Goal: Information Seeking & Learning: Learn about a topic

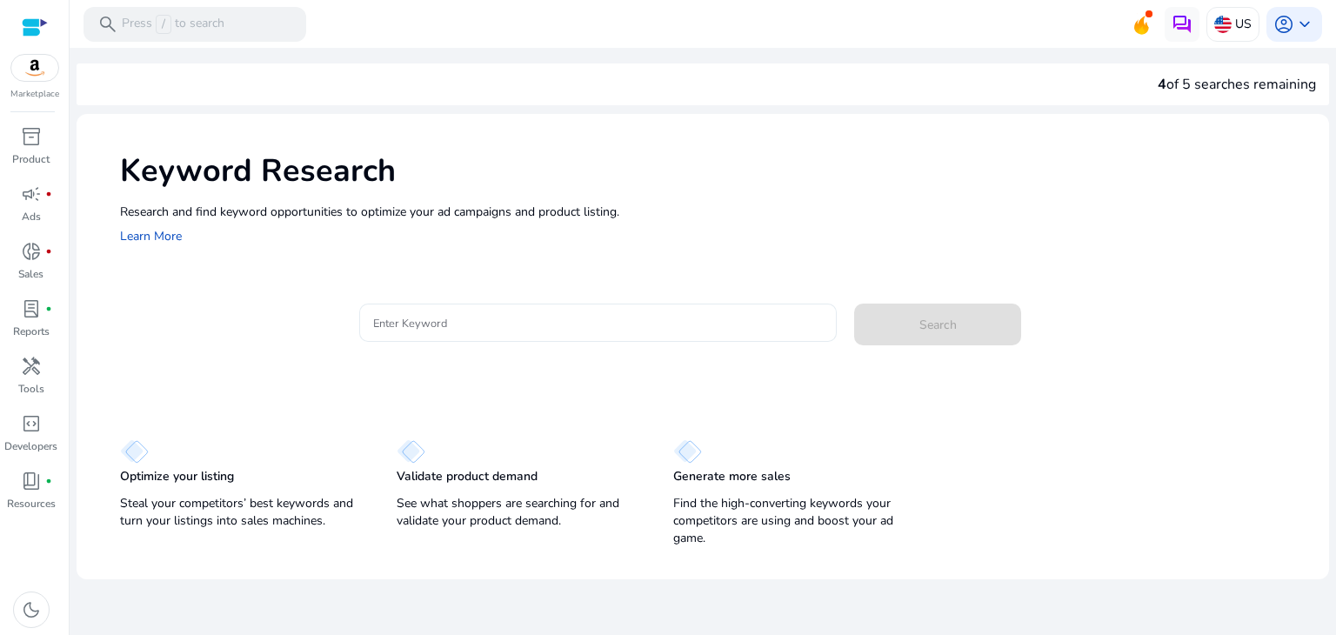
click at [533, 306] on div at bounding box center [598, 323] width 451 height 38
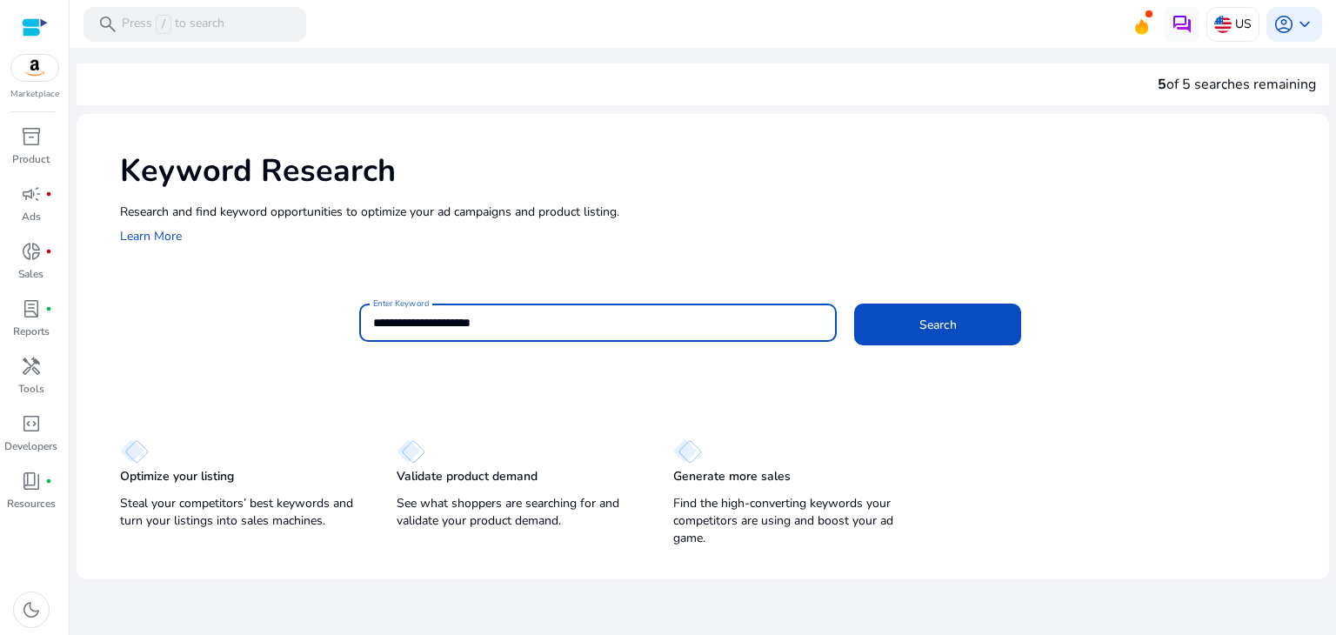
click at [854, 304] on button "Search" at bounding box center [937, 325] width 167 height 42
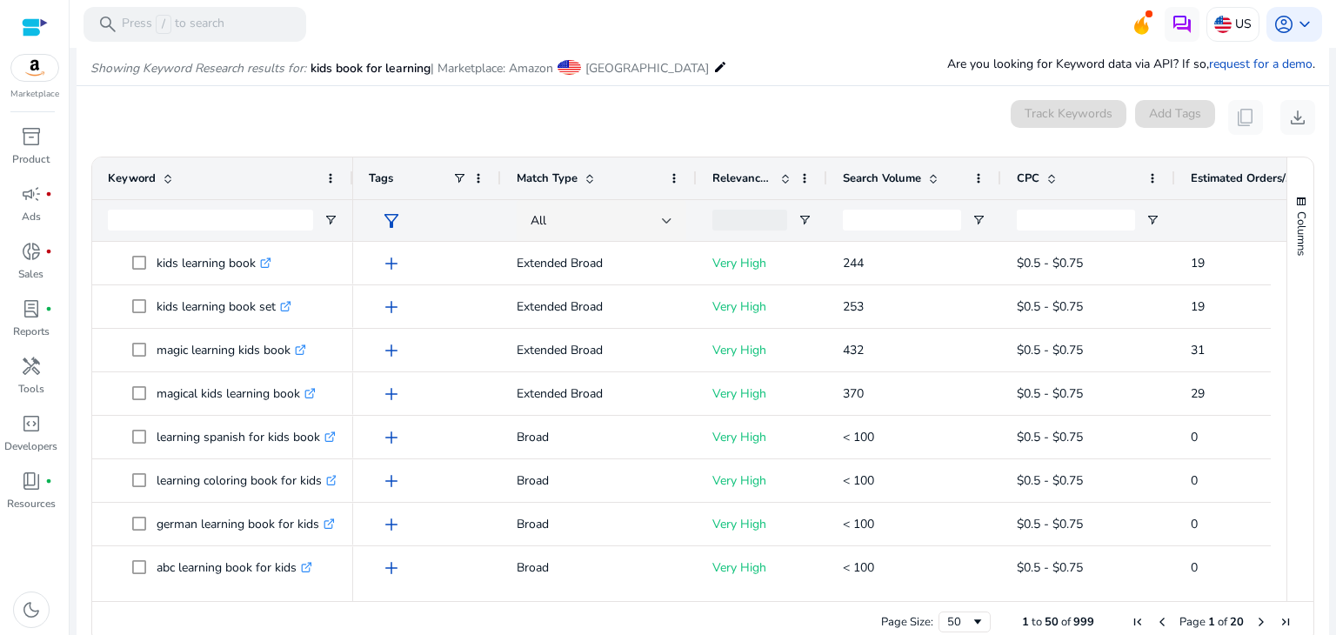
scroll to position [207, 0]
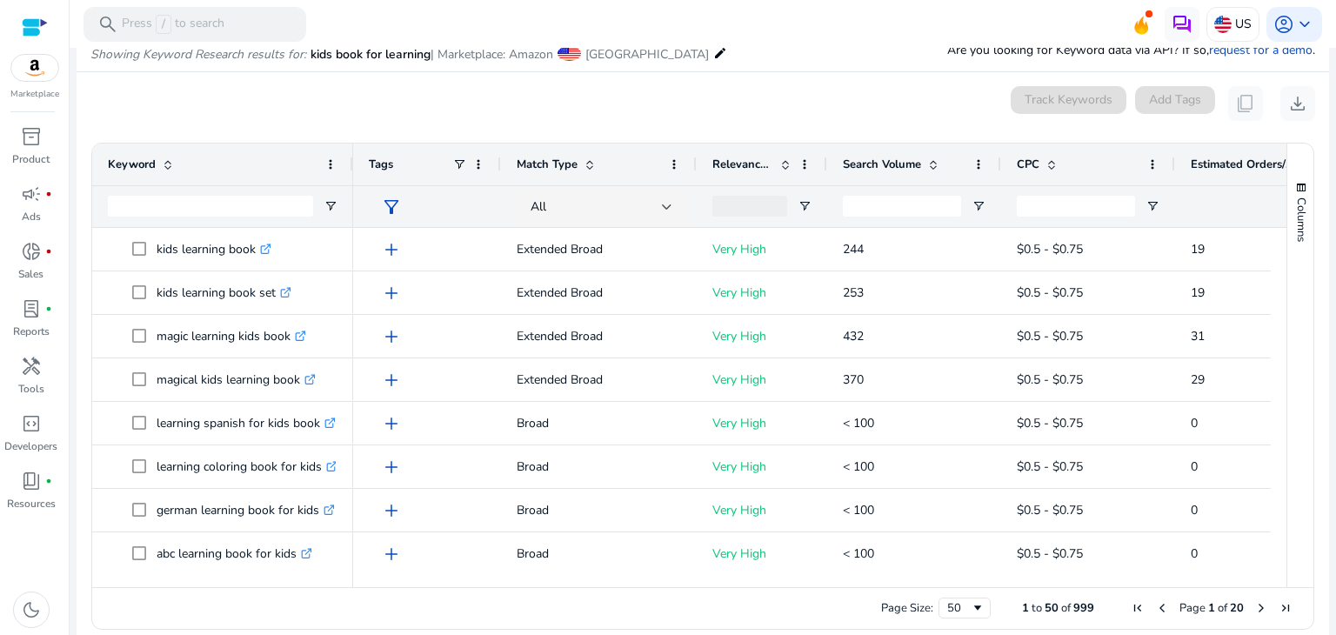
click at [877, 171] on div "Search Volume" at bounding box center [905, 164] width 124 height 33
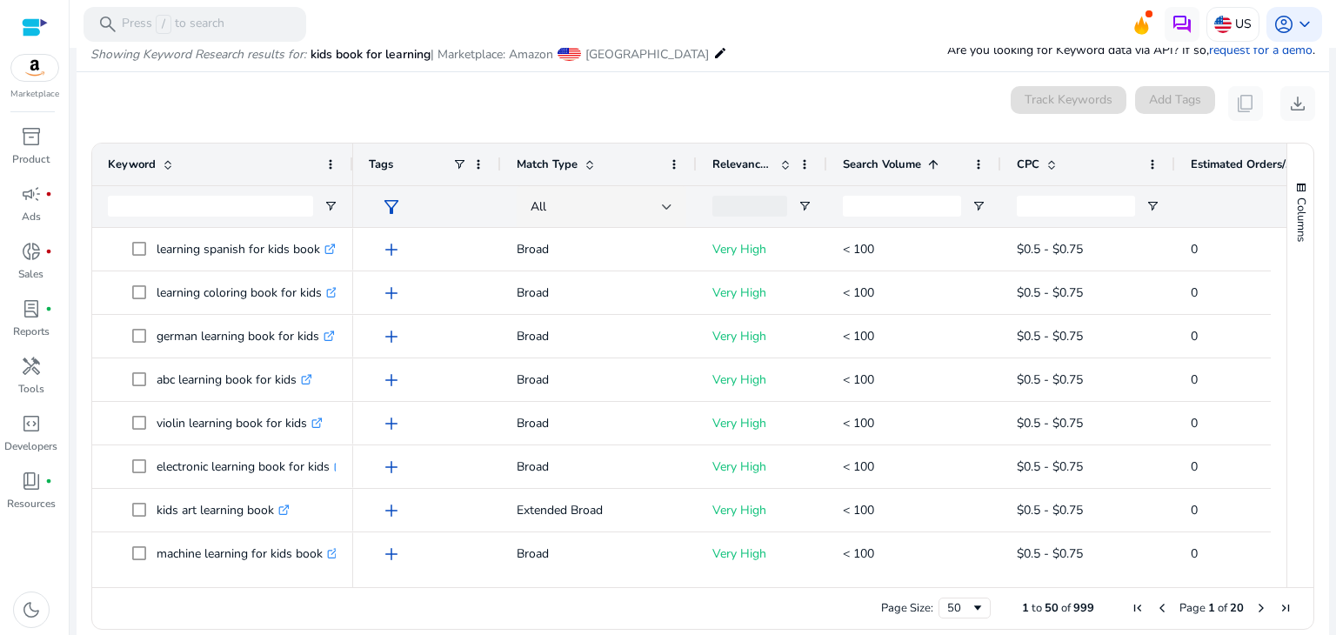
click at [877, 171] on div "Search Volume 1" at bounding box center [905, 164] width 124 height 33
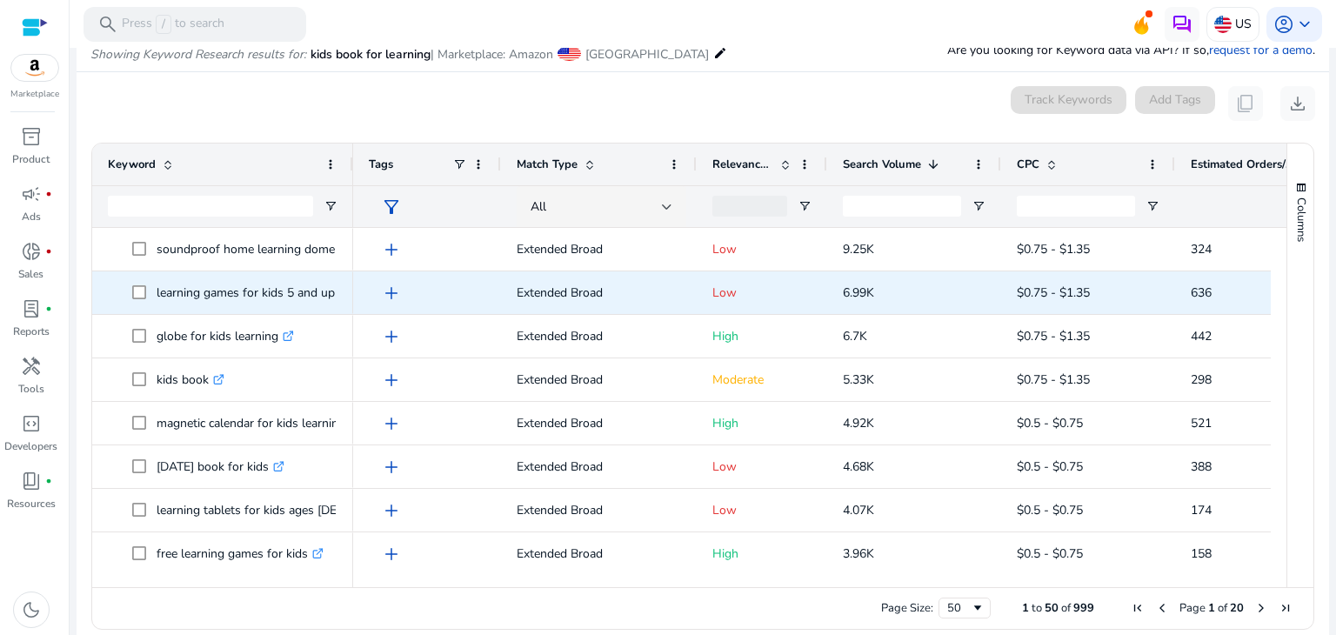
scroll to position [33, 0]
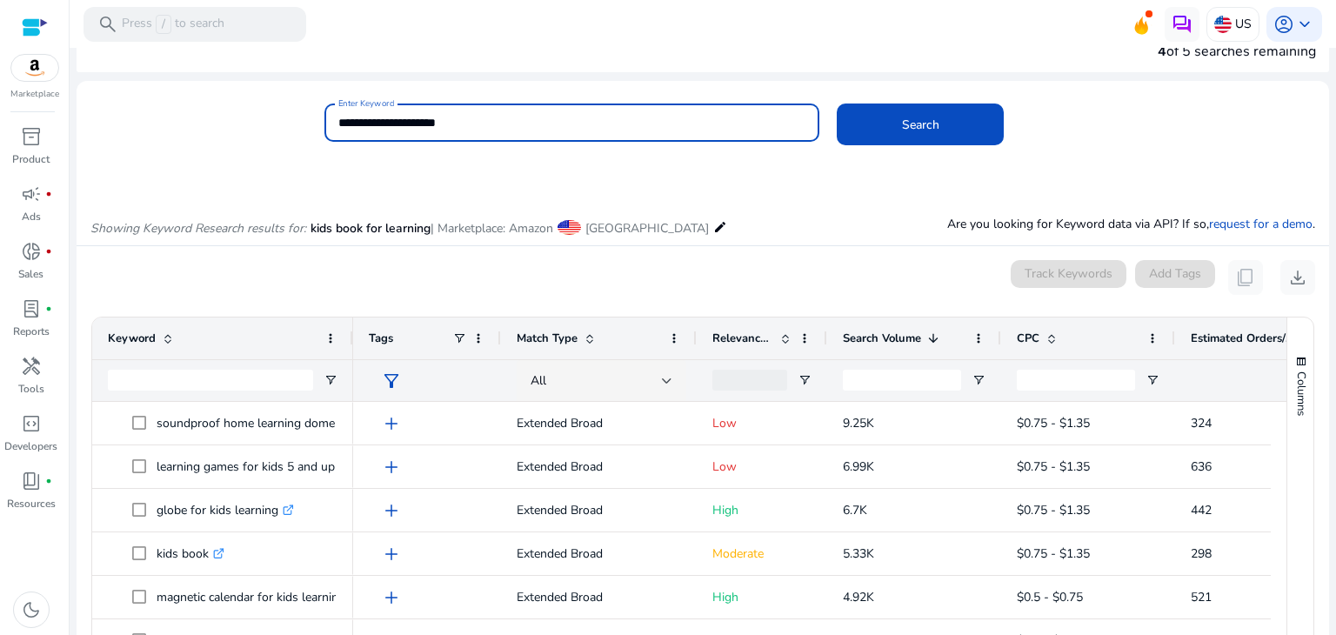
drag, startPoint x: 393, startPoint y: 117, endPoint x: 502, endPoint y: 126, distance: 109.1
click at [502, 126] on input "**********" at bounding box center [572, 122] width 468 height 19
type input "*********"
click at [837, 104] on button "Search" at bounding box center [920, 125] width 167 height 42
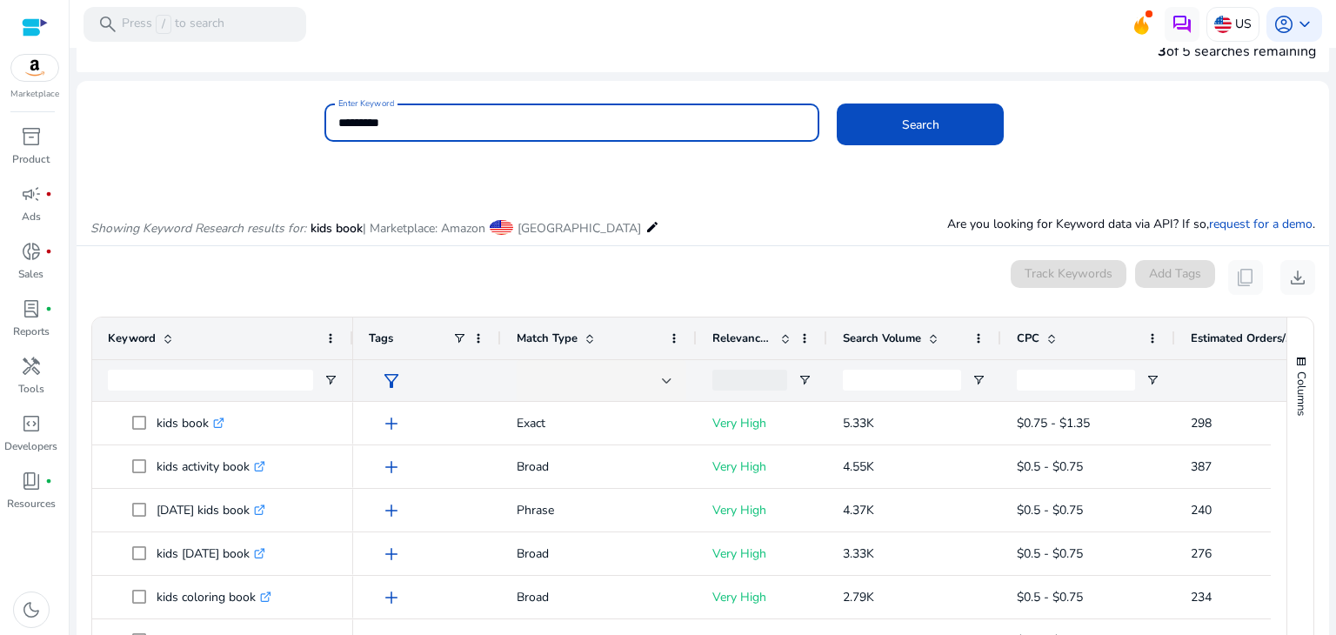
click at [925, 332] on span at bounding box center [930, 338] width 19 height 14
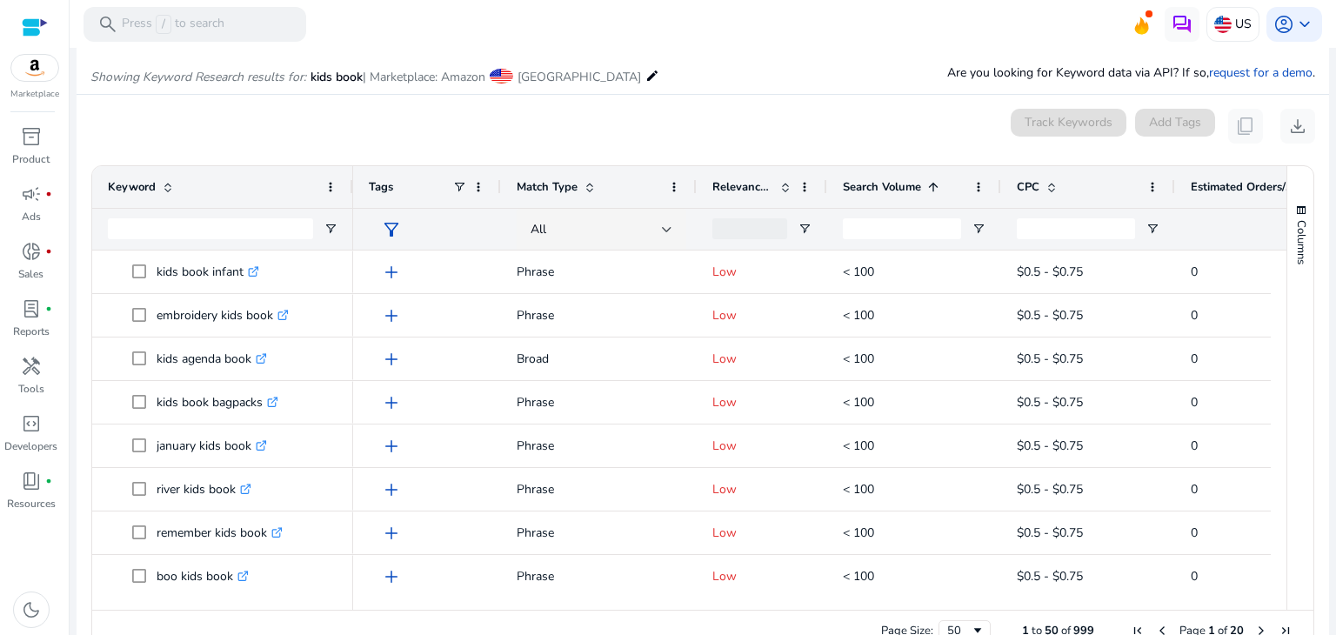
scroll to position [207, 0]
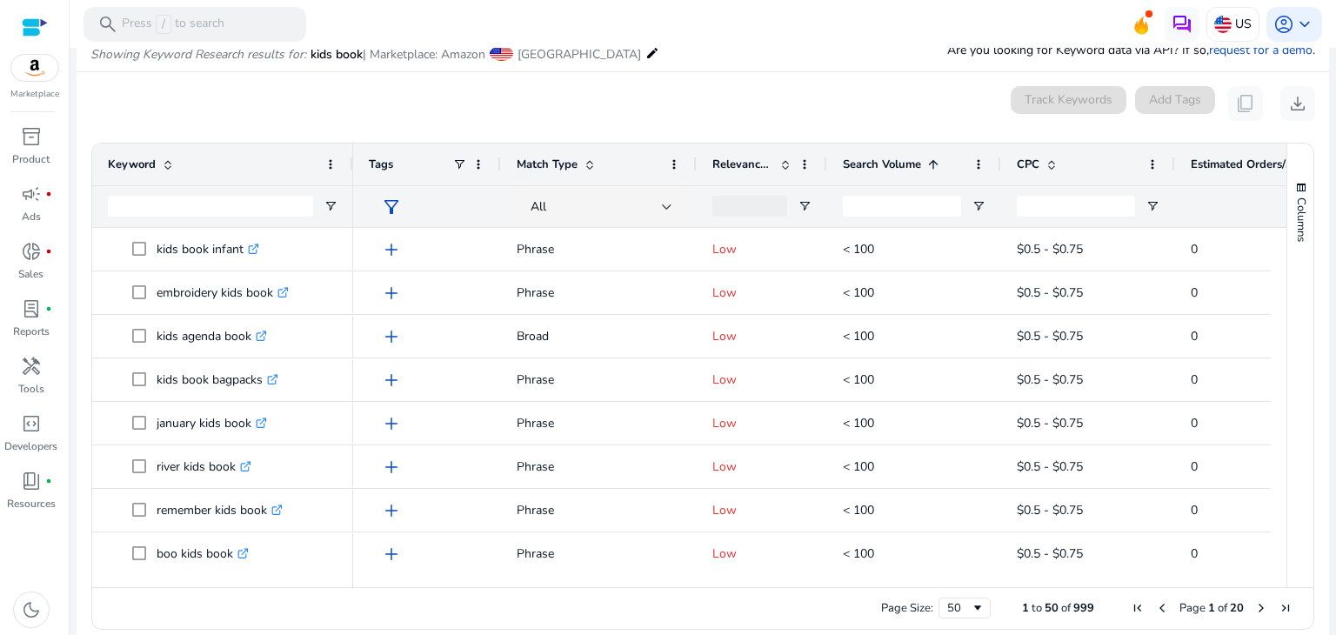
click at [891, 166] on span "Search Volume" at bounding box center [882, 165] width 78 height 16
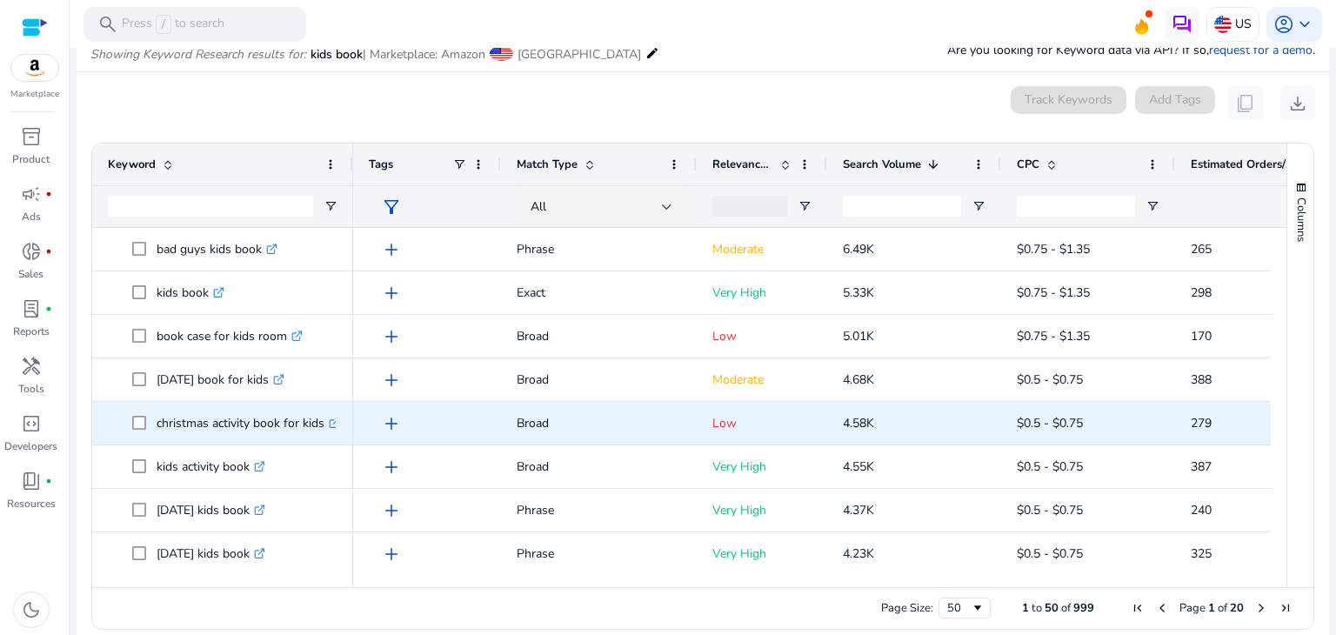
scroll to position [348, 0]
